Goal: Task Accomplishment & Management: Manage account settings

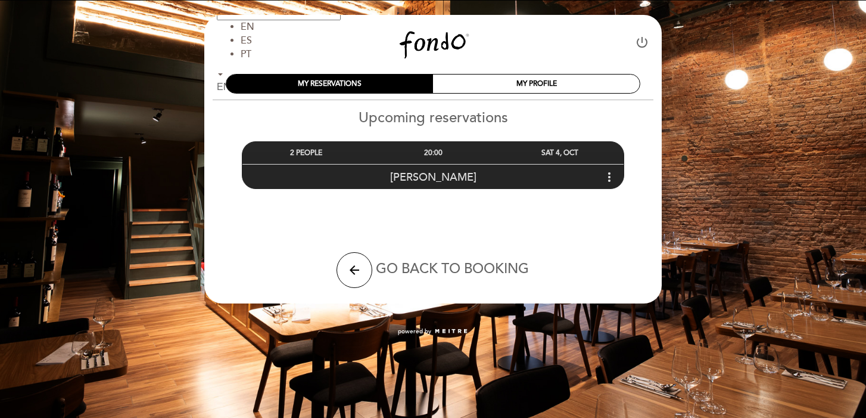
click at [407, 172] on span "[PERSON_NAME]" at bounding box center [433, 176] width 86 height 13
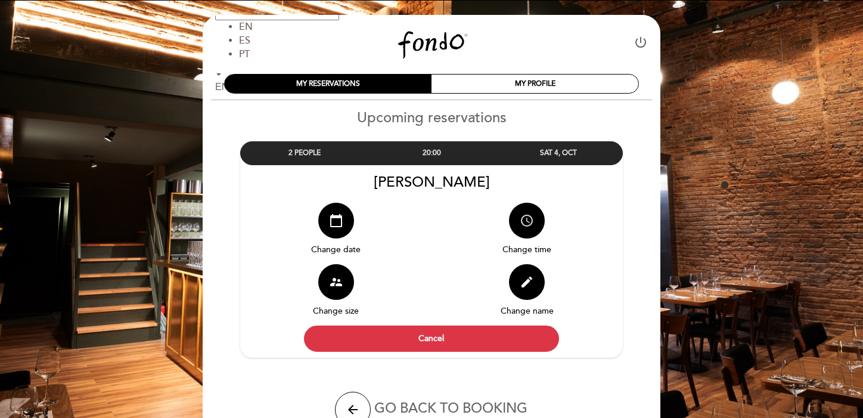
click at [530, 224] on icon "access_time" at bounding box center [527, 220] width 14 height 14
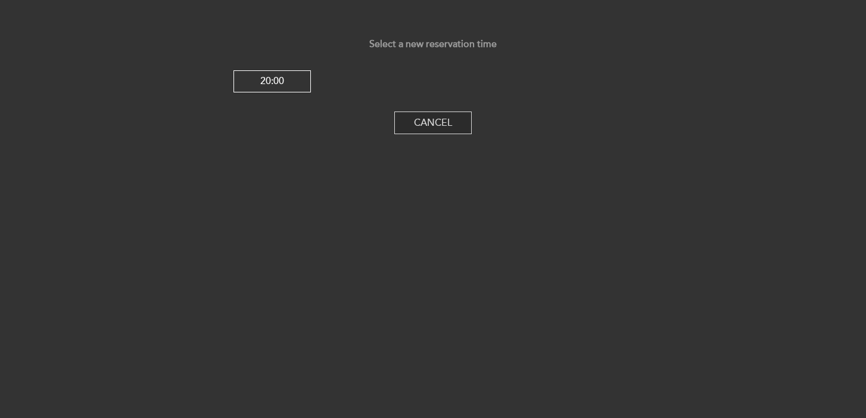
click at [411, 122] on button "Cancel" at bounding box center [432, 122] width 77 height 23
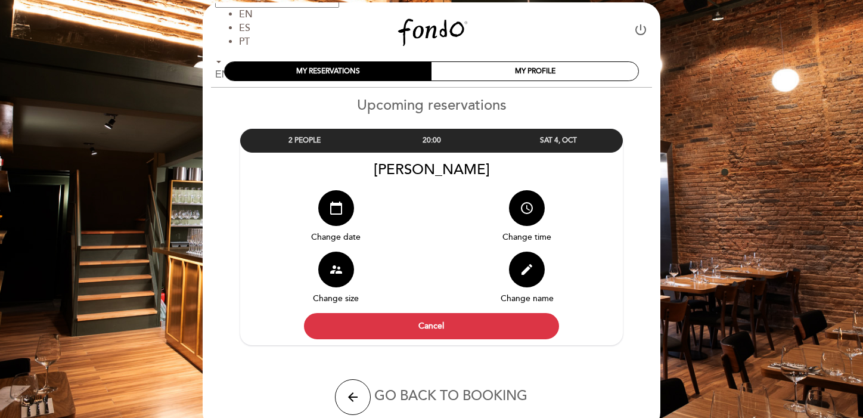
scroll to position [69, 0]
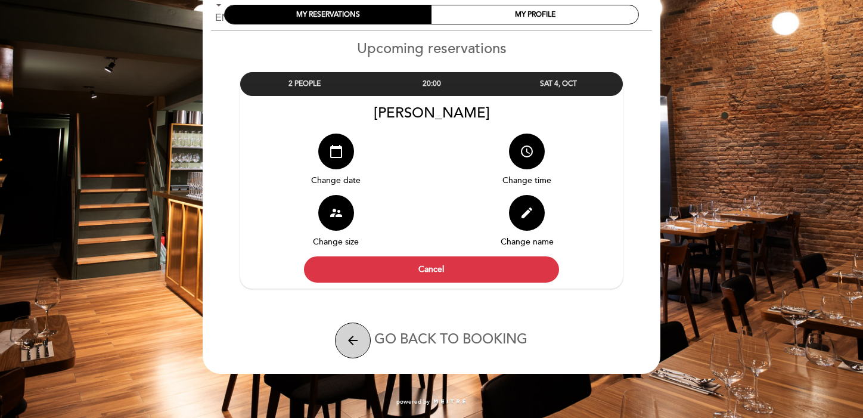
click at [351, 343] on icon "arrow_back" at bounding box center [353, 340] width 14 height 14
